Goal: Communication & Community: Answer question/provide support

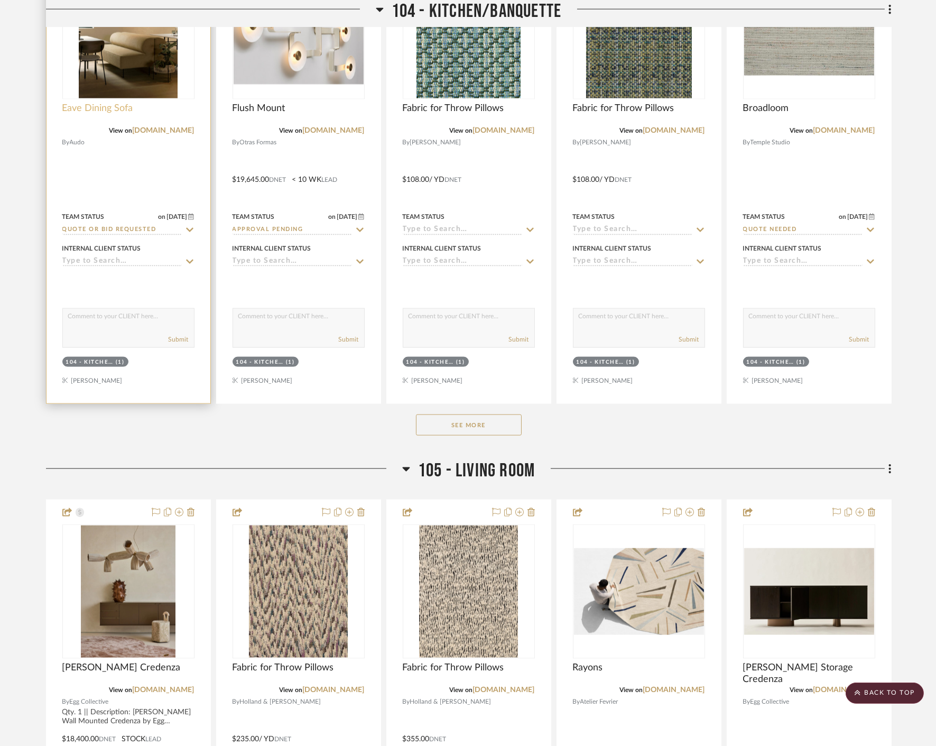
scroll to position [2820, 0]
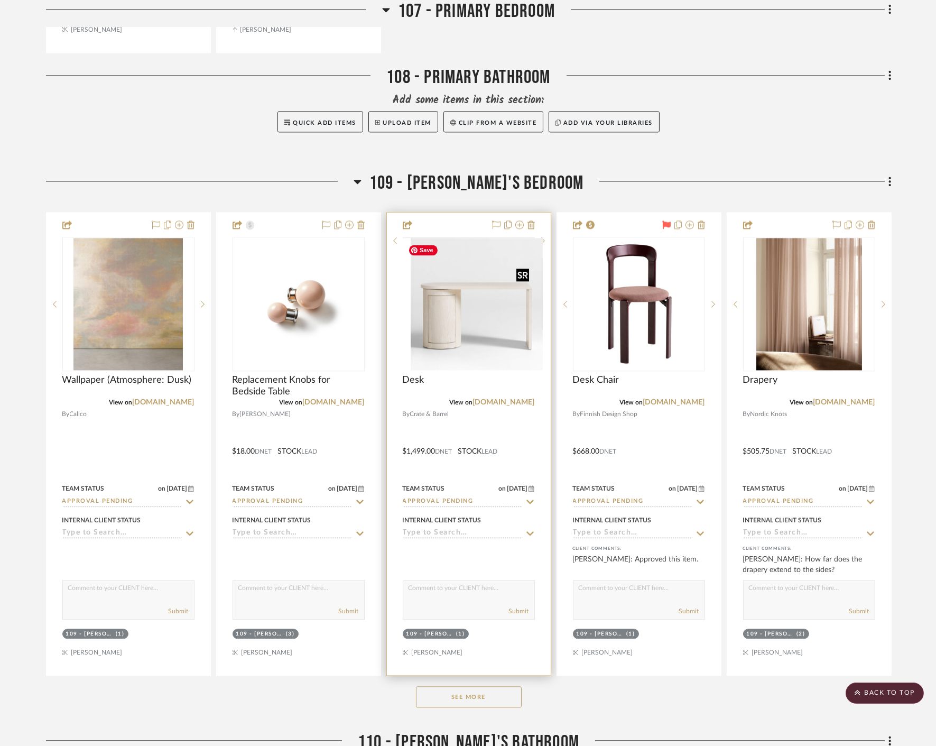
scroll to position [4699, 0]
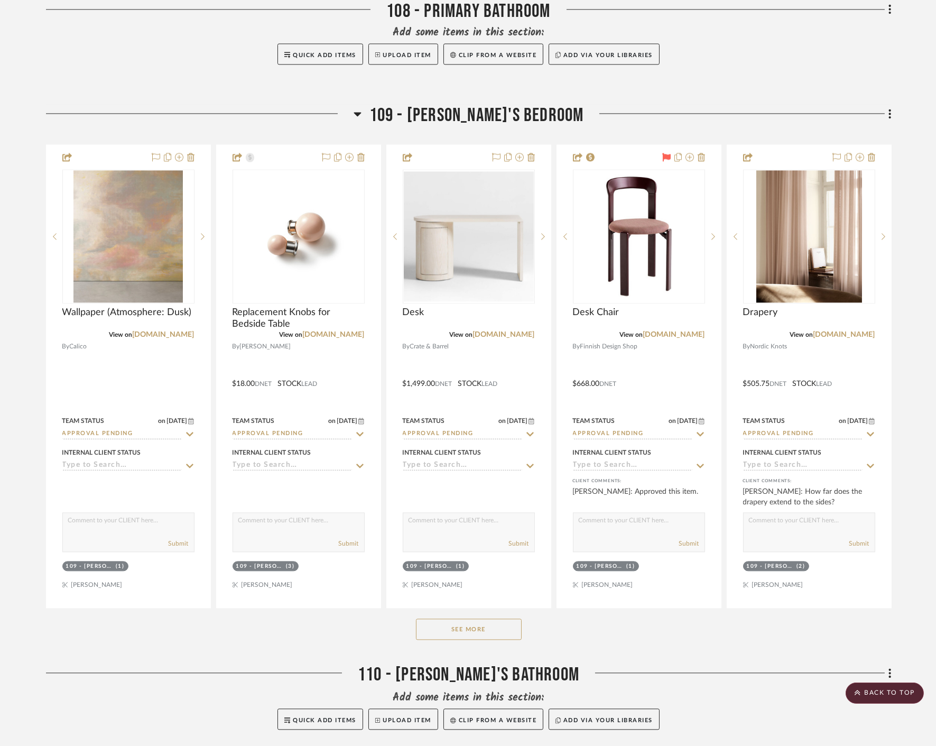
click at [456, 631] on button "See More" at bounding box center [469, 629] width 106 height 21
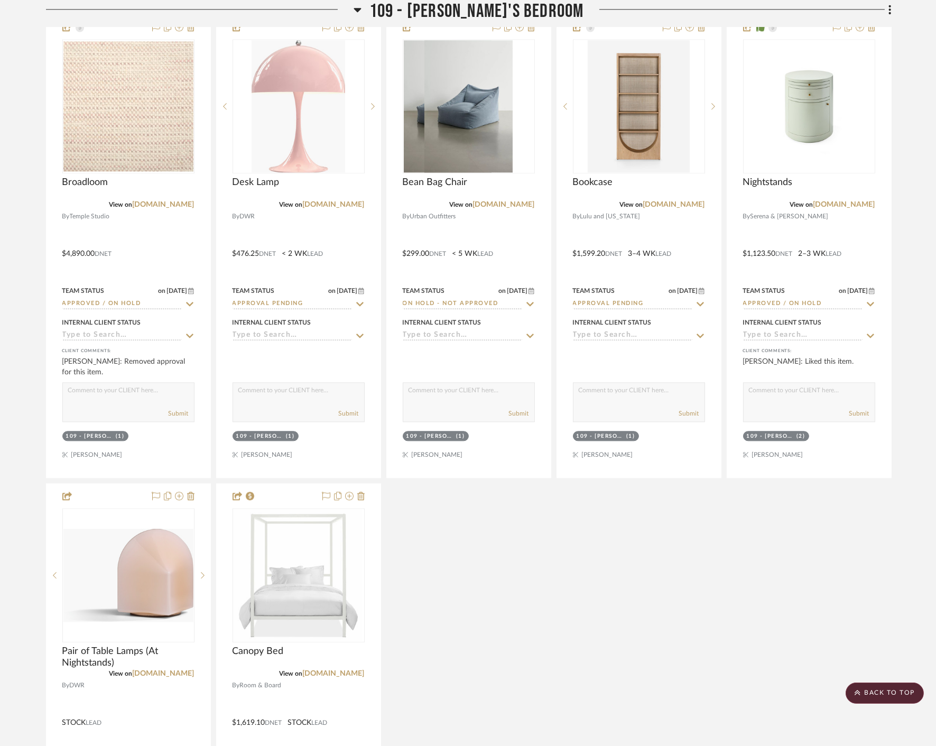
scroll to position [5404, 0]
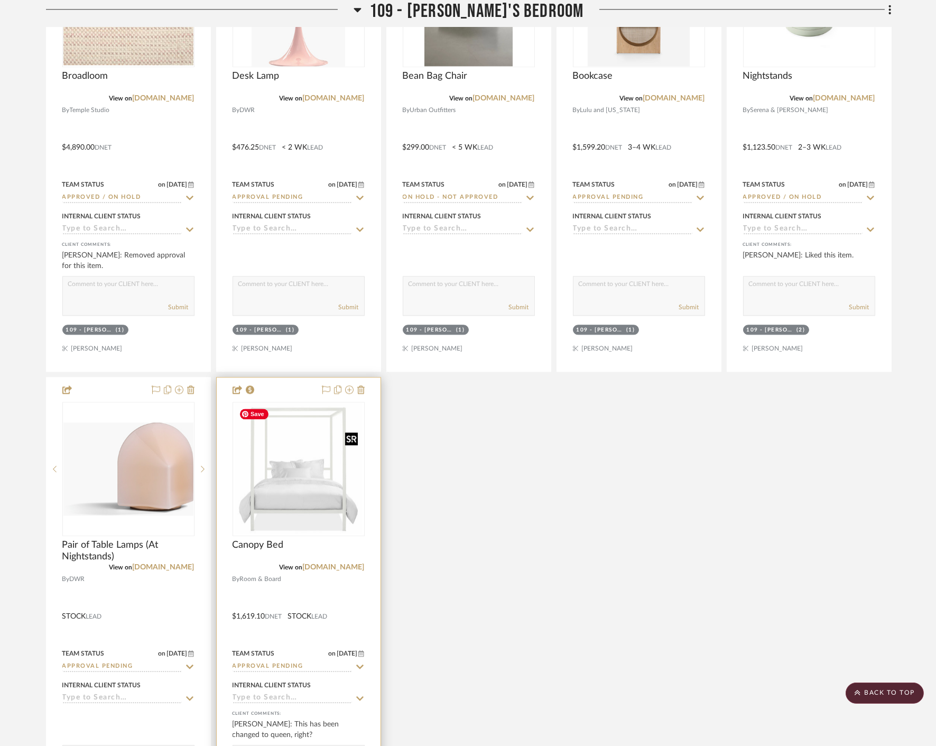
click at [0, 0] on img at bounding box center [0, 0] width 0 height 0
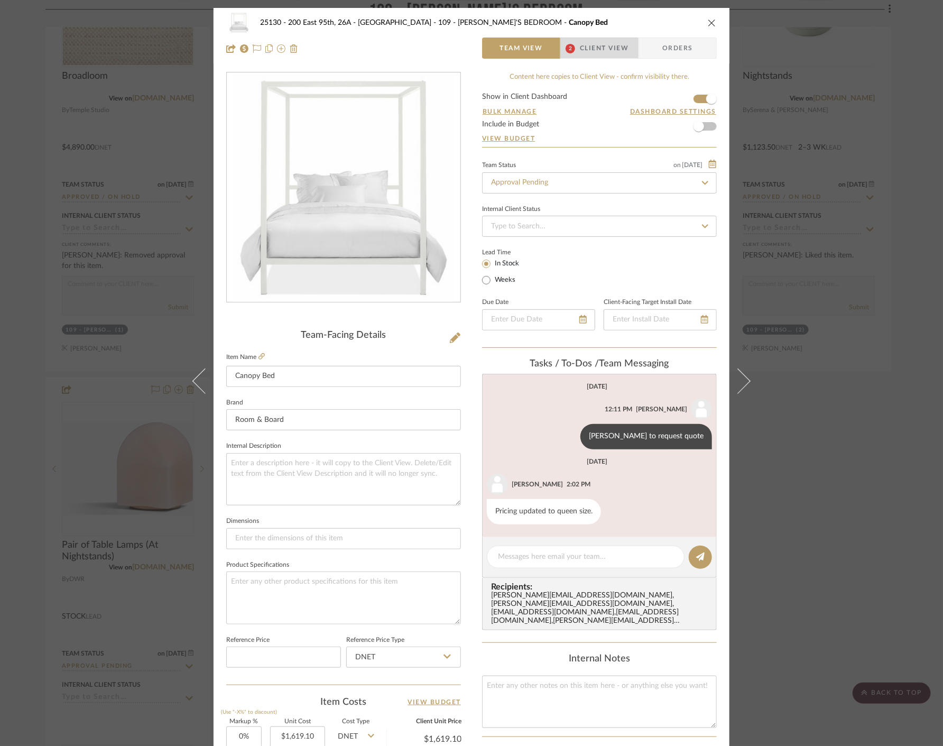
click at [580, 53] on span "Client View" at bounding box center [604, 48] width 49 height 21
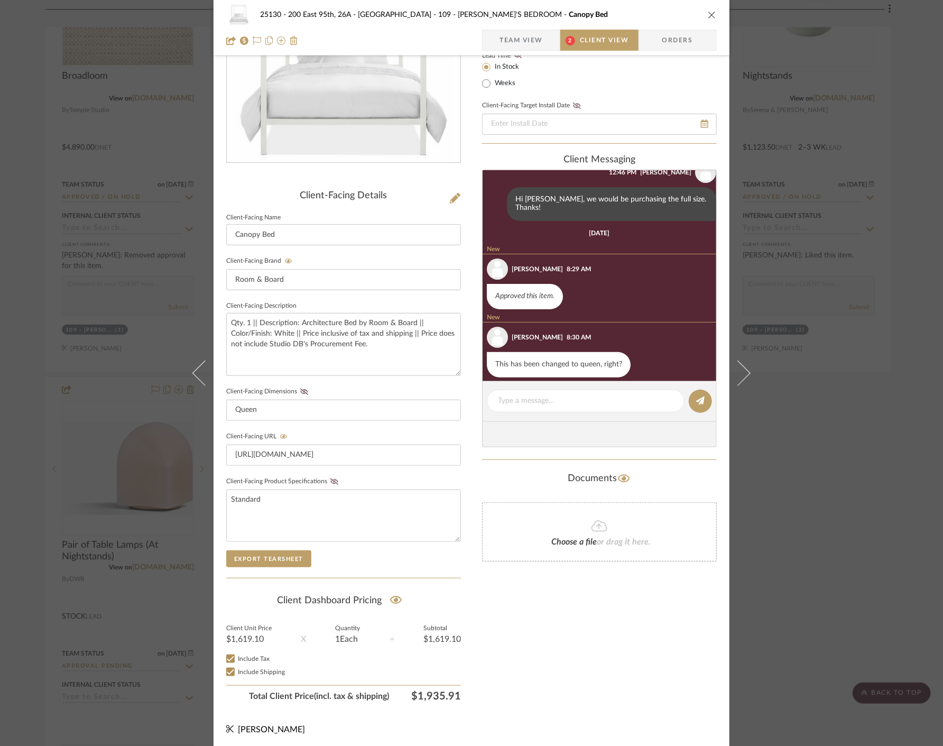
scroll to position [143, 0]
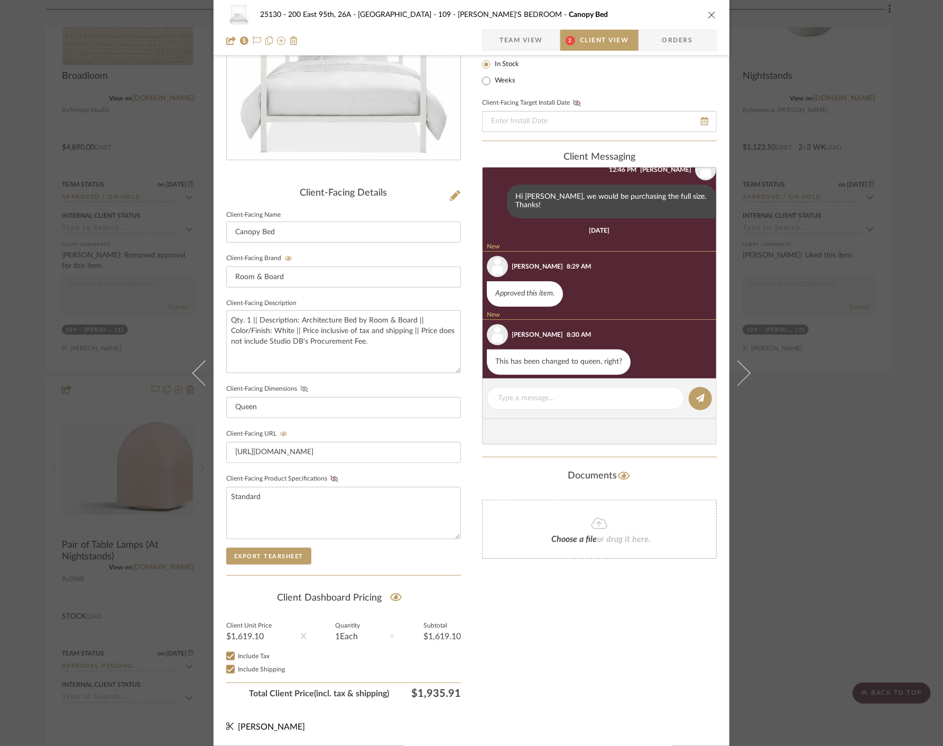
click at [301, 388] on icon at bounding box center [304, 389] width 8 height 6
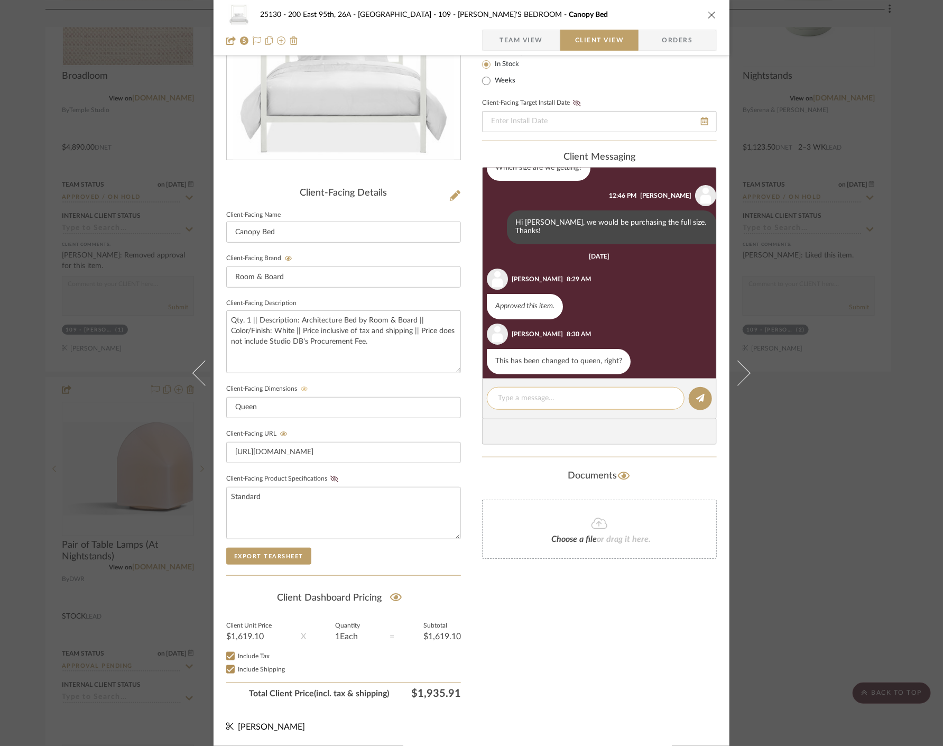
click at [574, 394] on textarea at bounding box center [586, 398] width 176 height 11
click at [636, 400] on textarea "Hi Marianna - Yes that's correct, the pricing s for a queen sized bed" at bounding box center [586, 404] width 176 height 22
click at [561, 413] on textarea "Hi Marianna - Yes that's correct, the pricing is for a queen sized bed" at bounding box center [586, 404] width 176 height 22
type textarea "Hi Marianna - Yes that's correct, the pricing is for a queen sized bed. Thanks!"
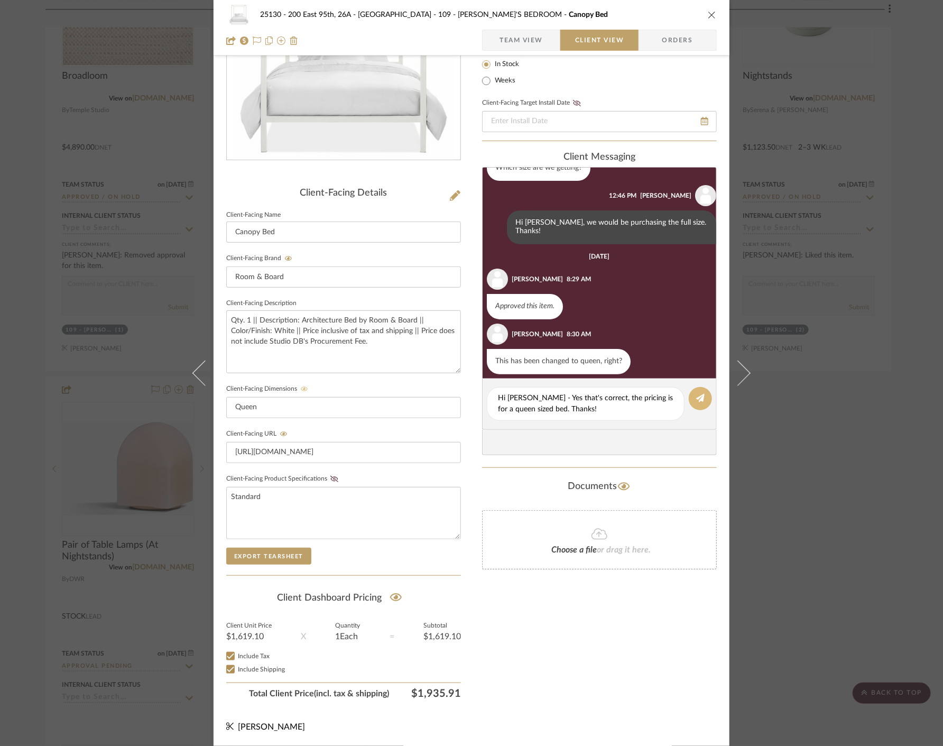
click at [700, 397] on icon at bounding box center [700, 398] width 8 height 8
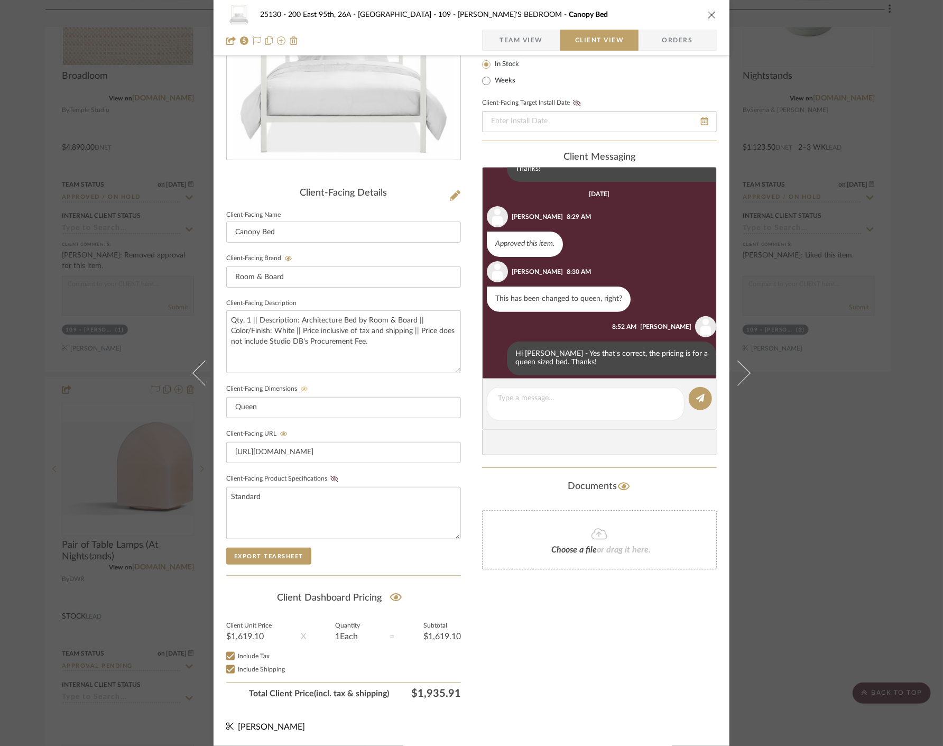
scroll to position [125, 0]
click at [828, 415] on div "25130 - 200 East 95th, 26A - Kosheleva 109 - ASTRID'S BEDROOM Canopy Bed Team V…" at bounding box center [471, 373] width 943 height 746
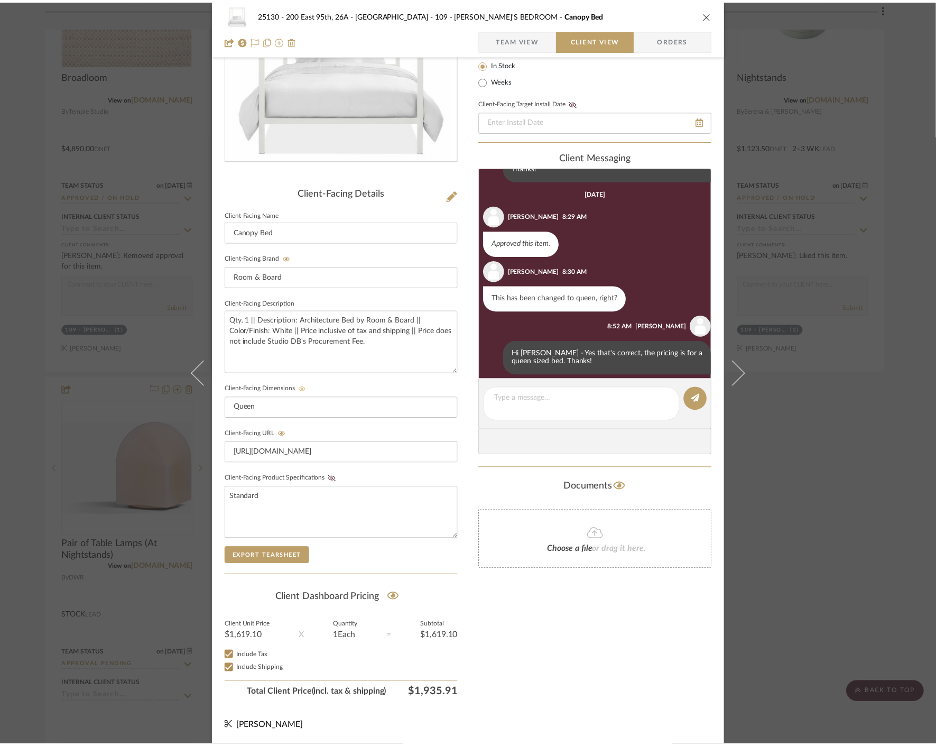
scroll to position [5404, 0]
